Goal: Task Accomplishment & Management: Use online tool/utility

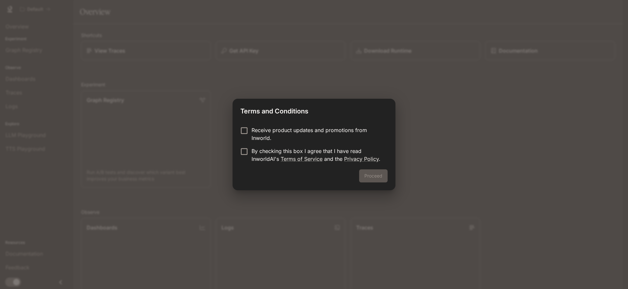
click at [275, 131] on p "Receive product updates and promotions from Inworld." at bounding box center [316, 134] width 131 height 16
click at [253, 150] on p "By checking this box I agree that I have read InworldAI's Terms of Service and …" at bounding box center [316, 155] width 131 height 16
click at [377, 175] on button "Proceed" at bounding box center [373, 175] width 28 height 13
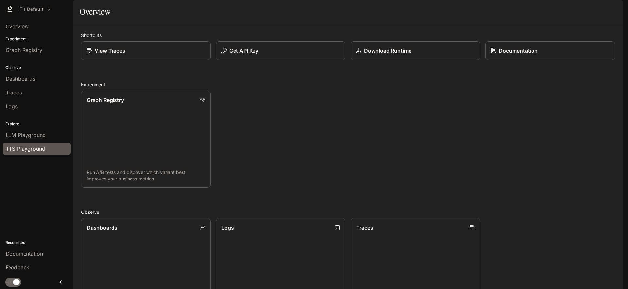
click at [20, 147] on span "TTS Playground" at bounding box center [26, 149] width 40 height 8
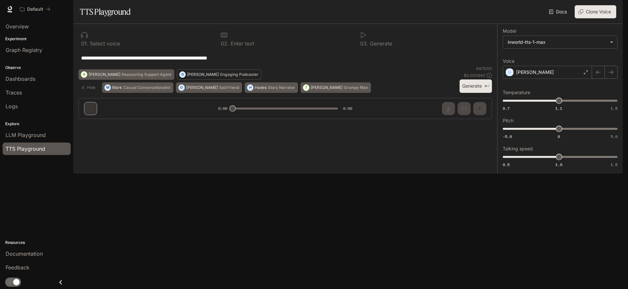
click at [220, 76] on p "Engaging Podcaster" at bounding box center [239, 75] width 38 height 4
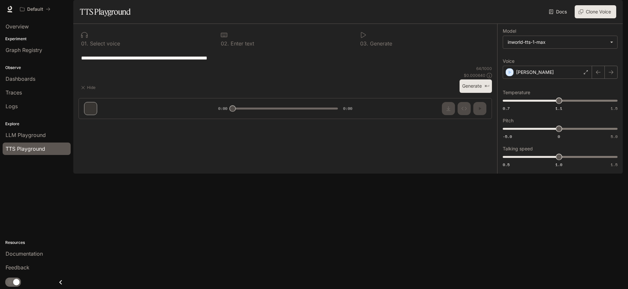
type textarea "**********"
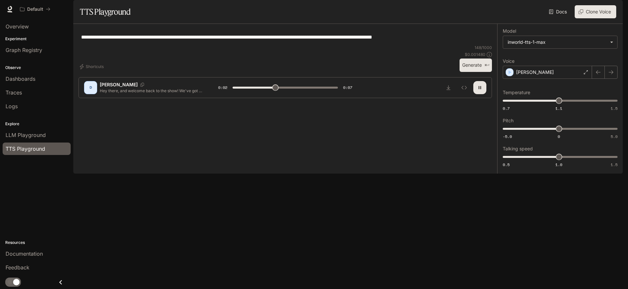
click at [477, 94] on button "button" at bounding box center [479, 87] width 13 height 13
type input "***"
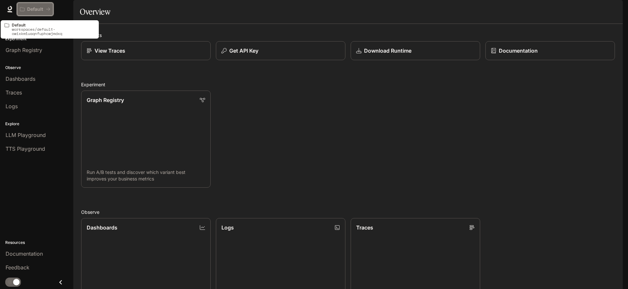
click at [32, 8] on p "Default" at bounding box center [35, 10] width 16 height 6
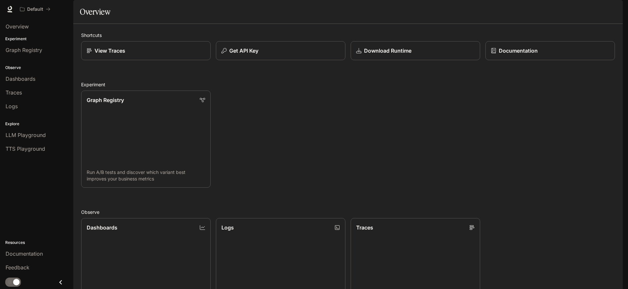
click at [5, 8] on div "Default Documentation Documentation" at bounding box center [314, 9] width 628 height 18
click at [8, 8] on icon at bounding box center [10, 8] width 4 height 5
click at [150, 55] on div "View Traces" at bounding box center [146, 51] width 120 height 8
